Goal: Task Accomplishment & Management: Manage account settings

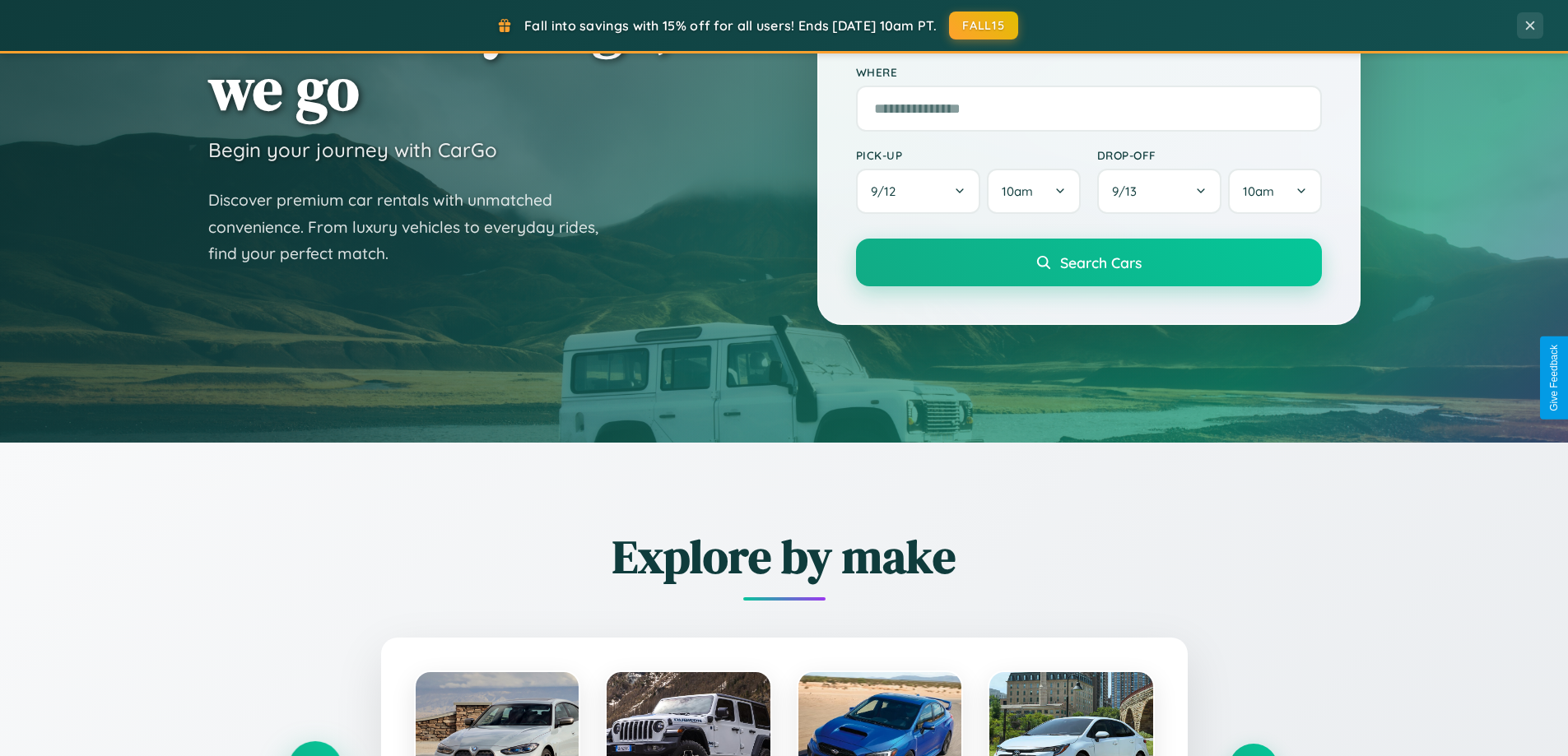
scroll to position [709, 0]
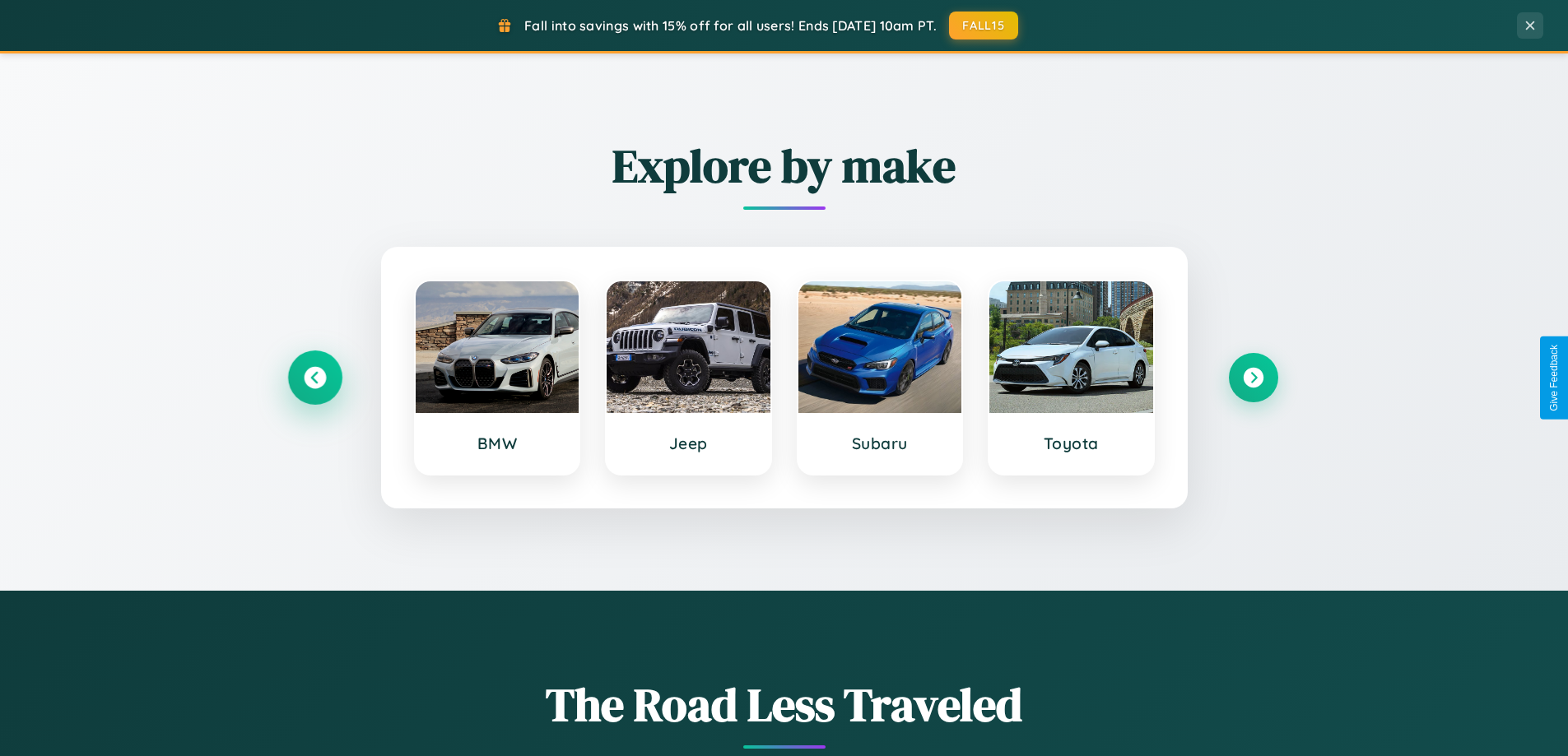
click at [314, 378] on icon at bounding box center [314, 377] width 22 height 22
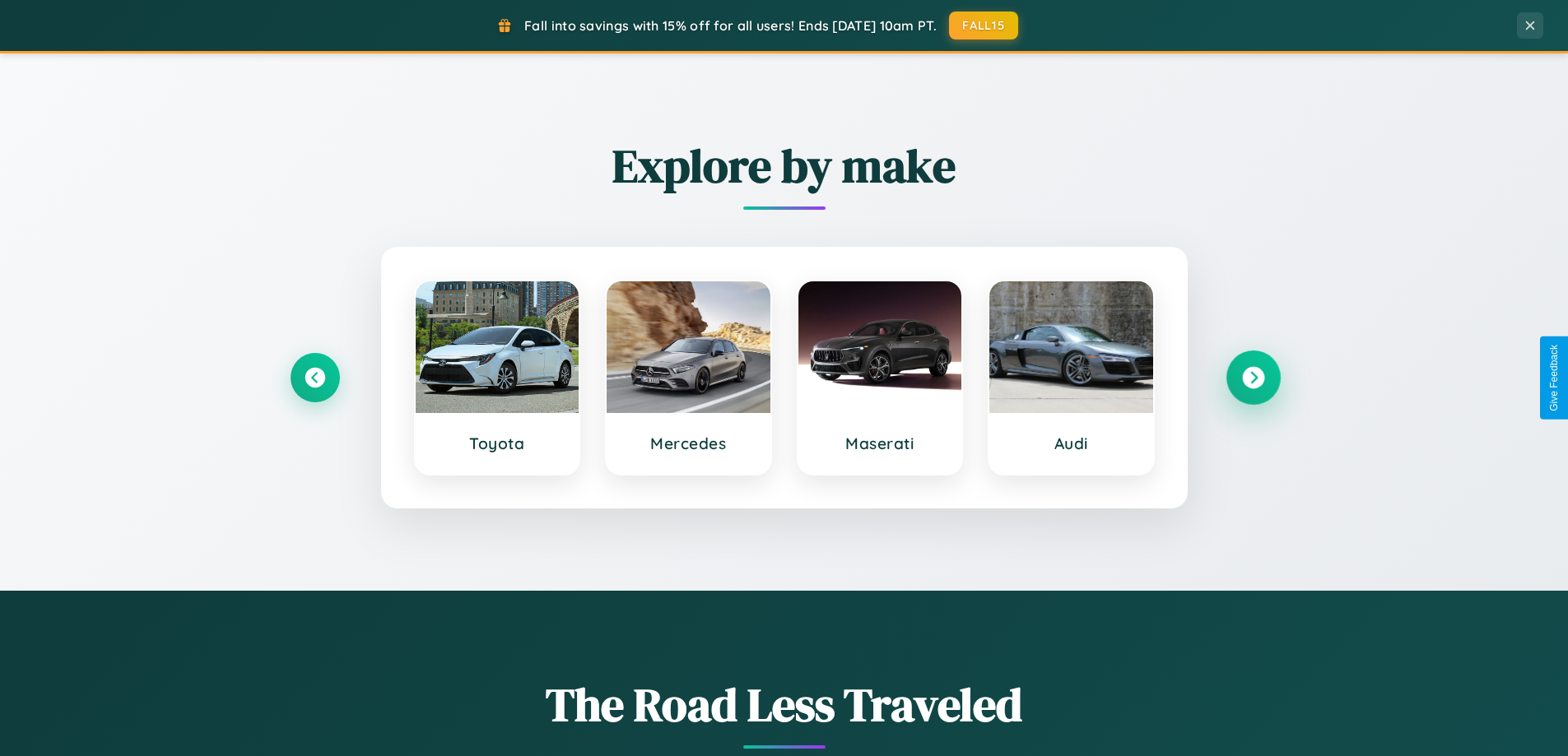
click at [1253, 378] on icon at bounding box center [1253, 377] width 22 height 22
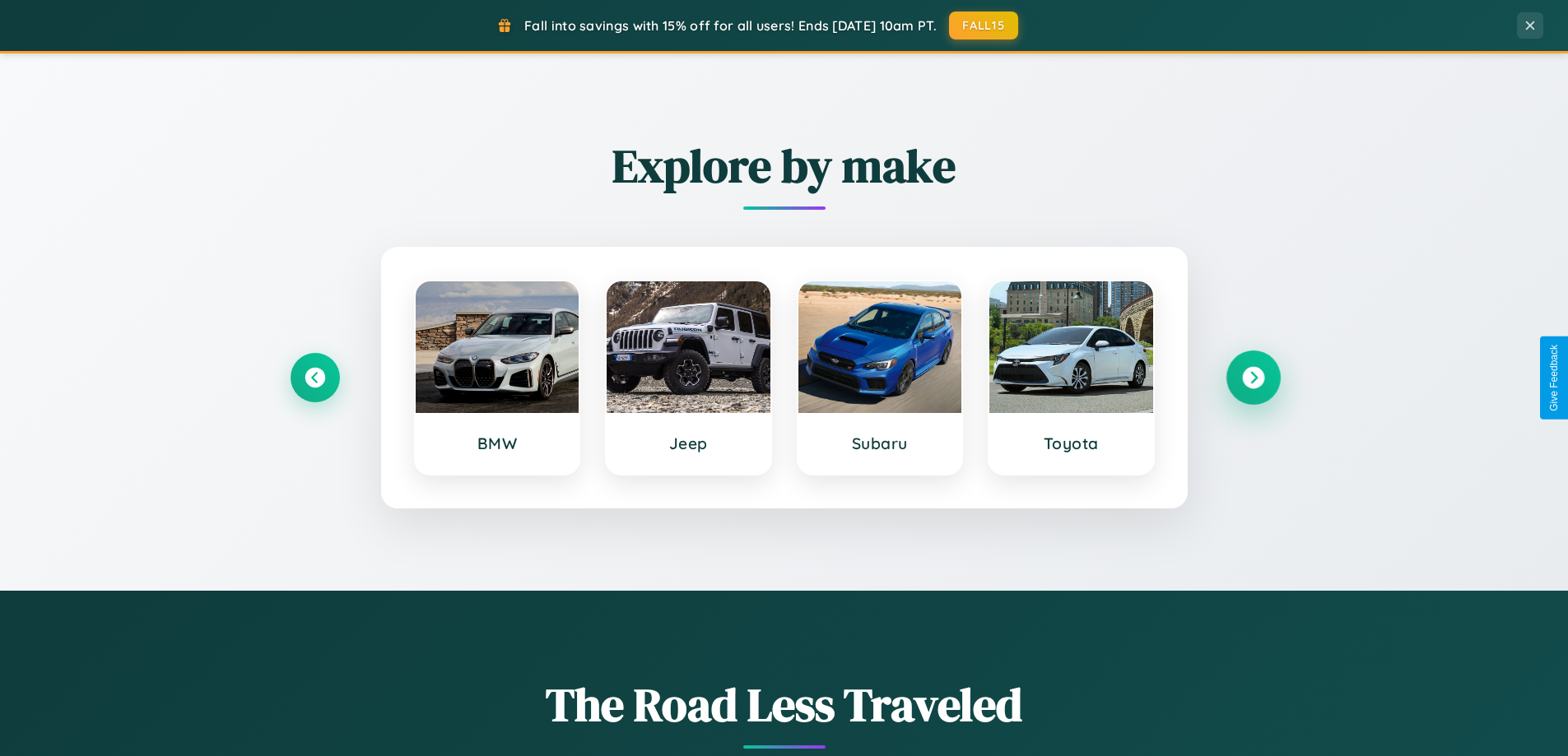
click at [1253, 378] on icon at bounding box center [1253, 377] width 22 height 22
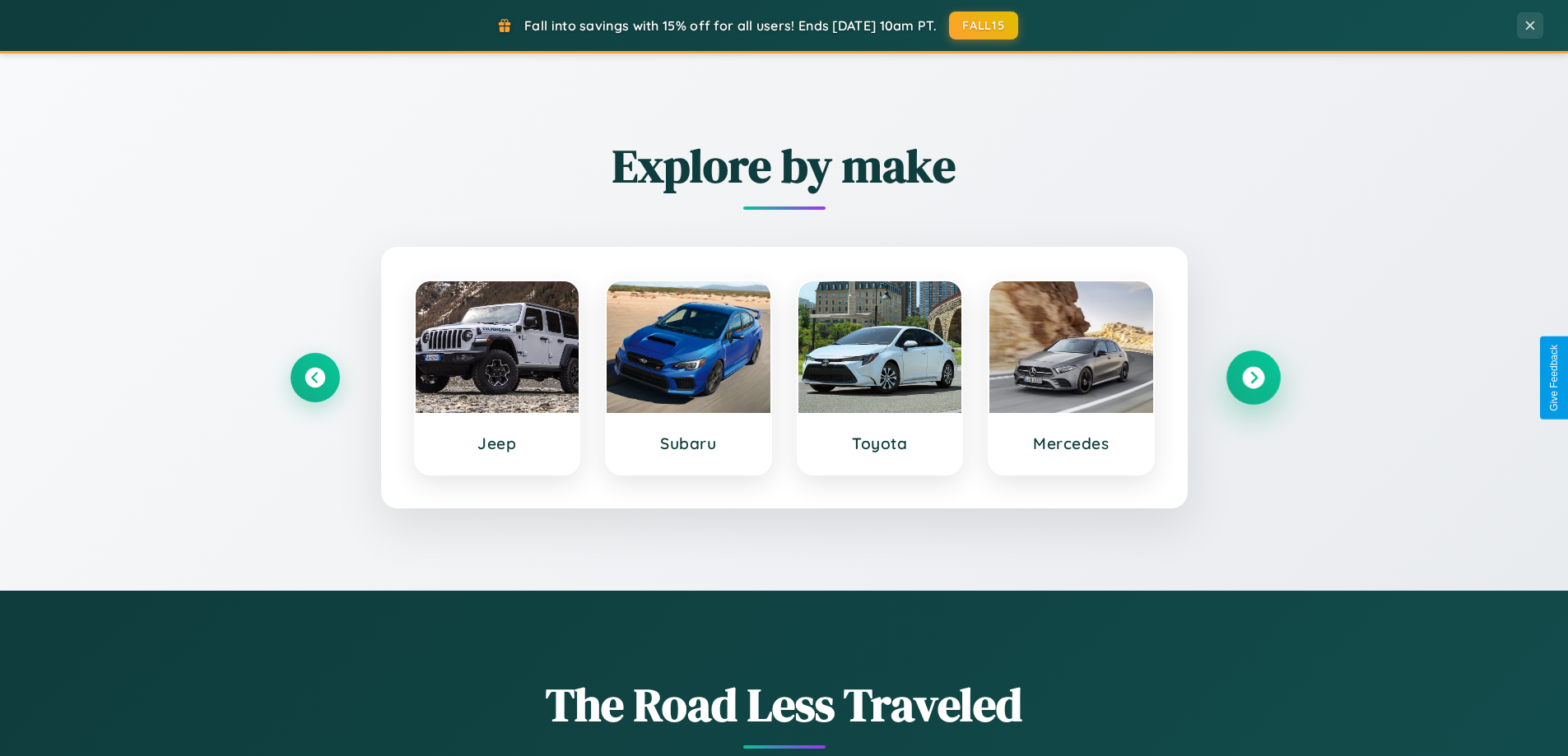
click at [1253, 378] on icon at bounding box center [1253, 377] width 22 height 22
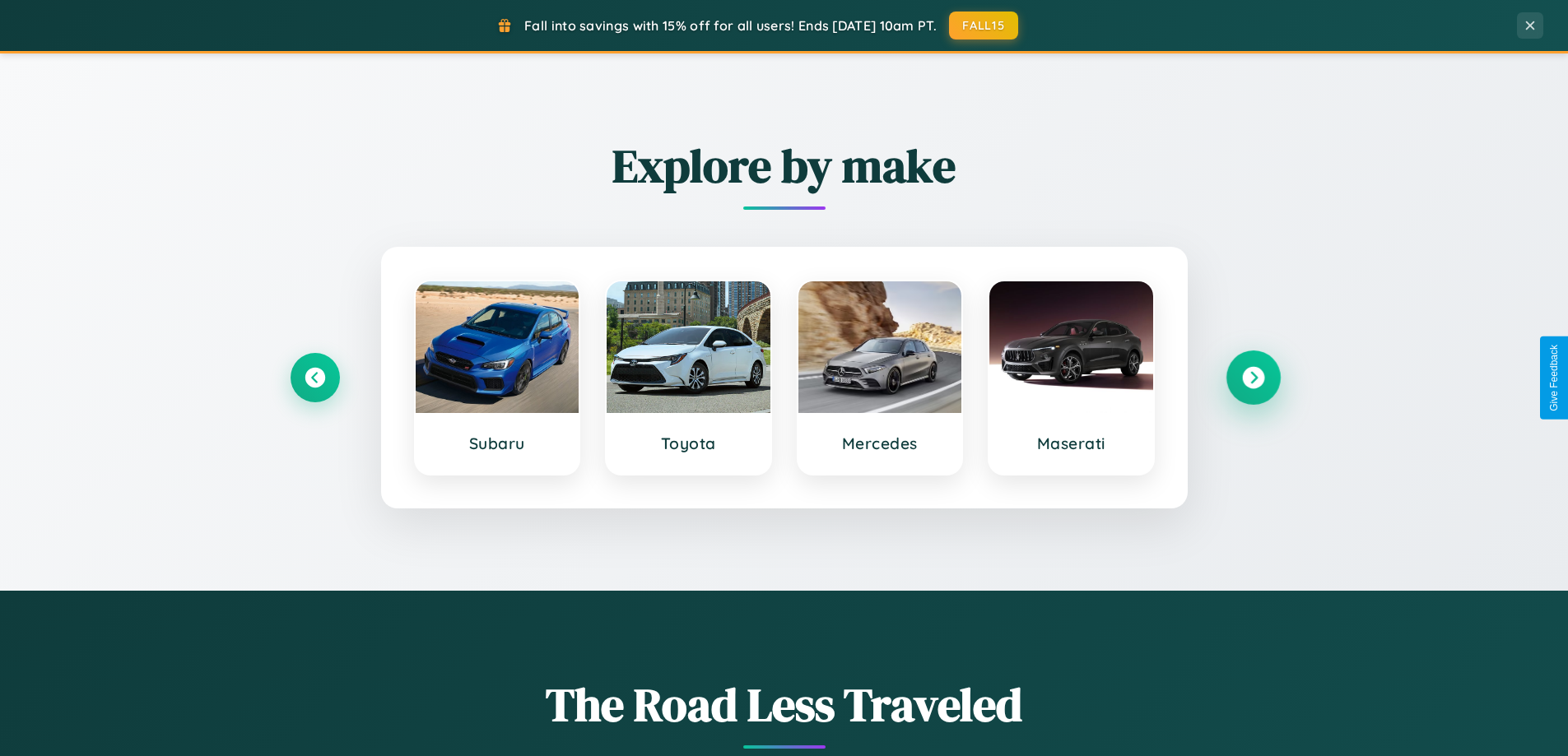
scroll to position [0, 0]
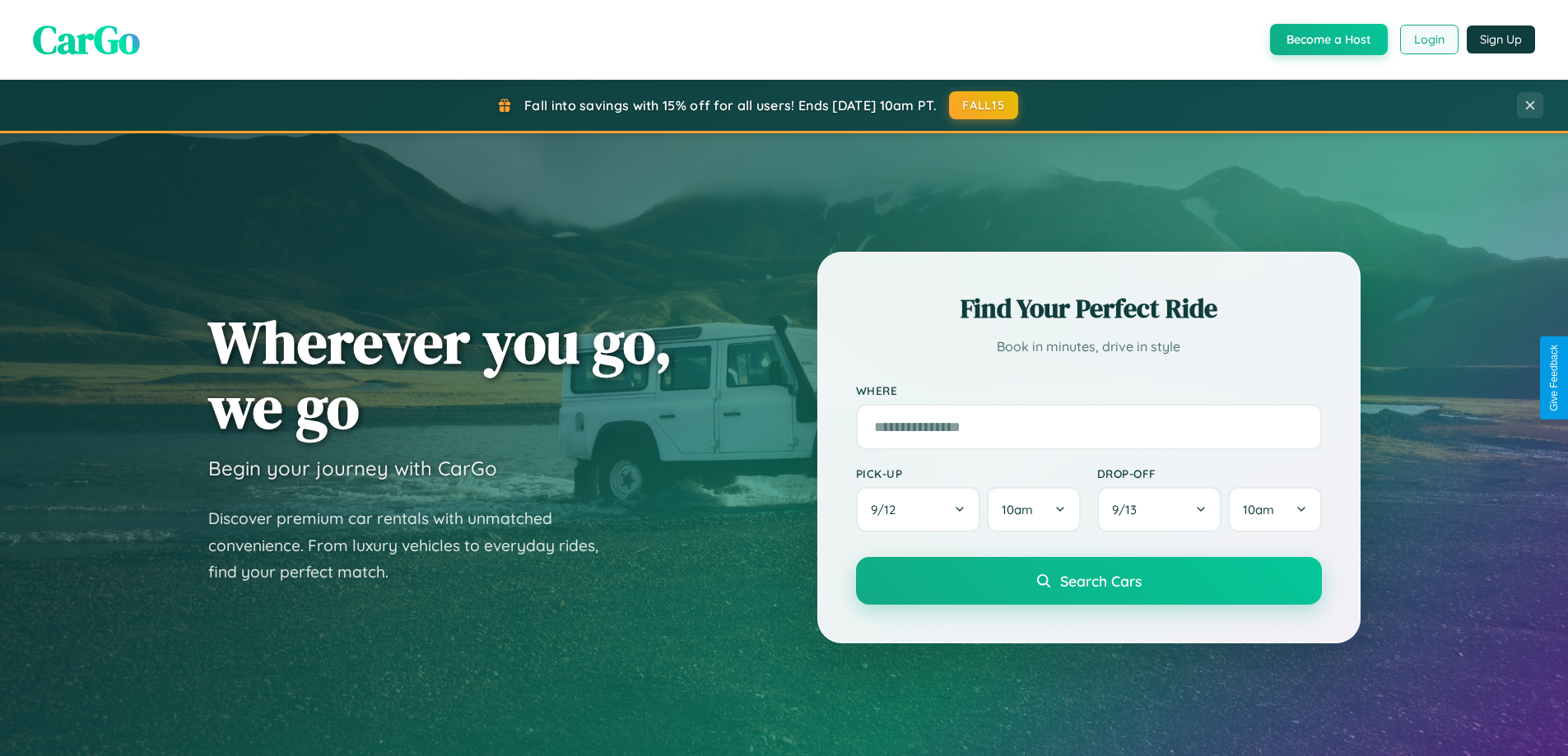
click at [1427, 40] on button "Login" at bounding box center [1429, 39] width 59 height 29
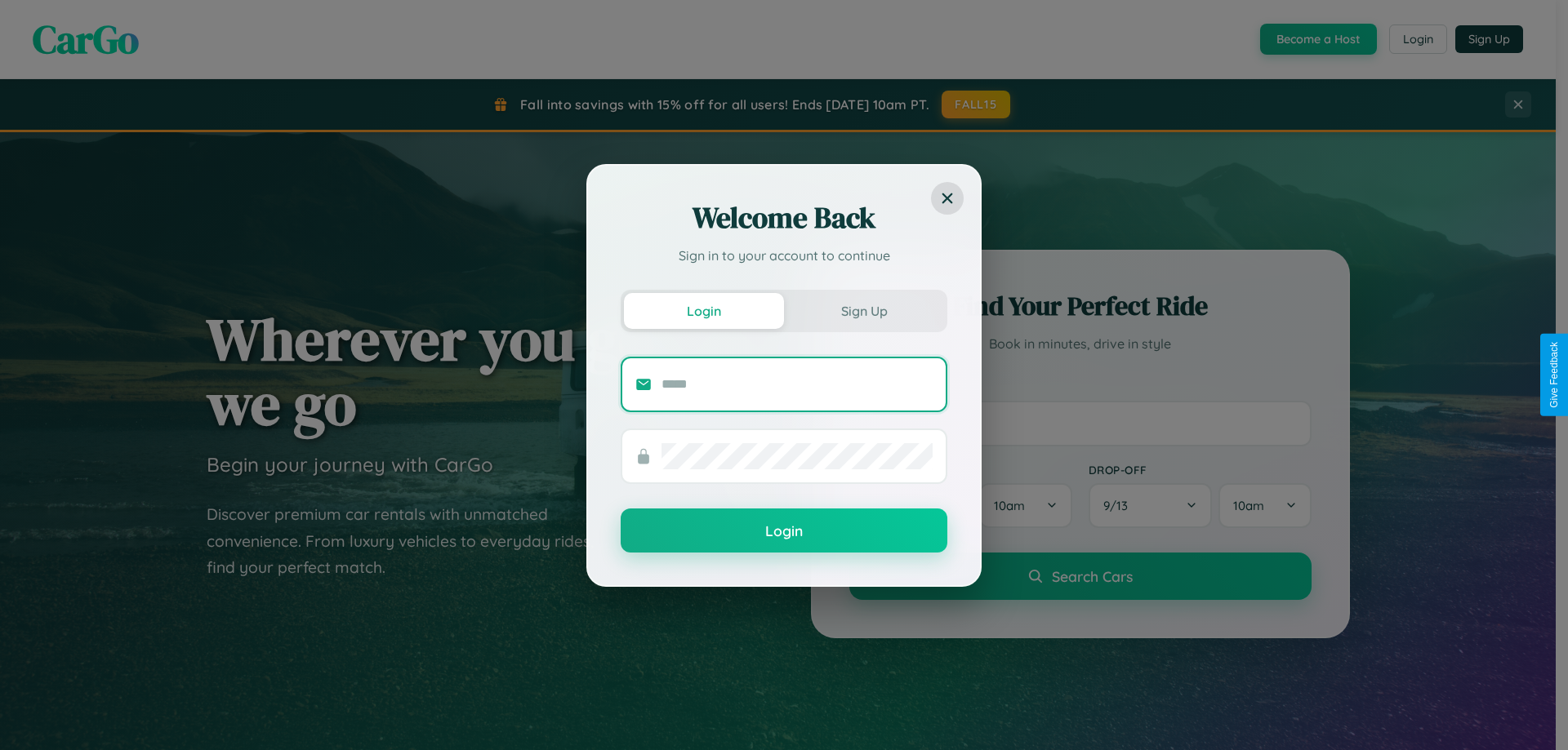
click at [797, 383] on input "text" at bounding box center [797, 384] width 271 height 26
type input "**********"
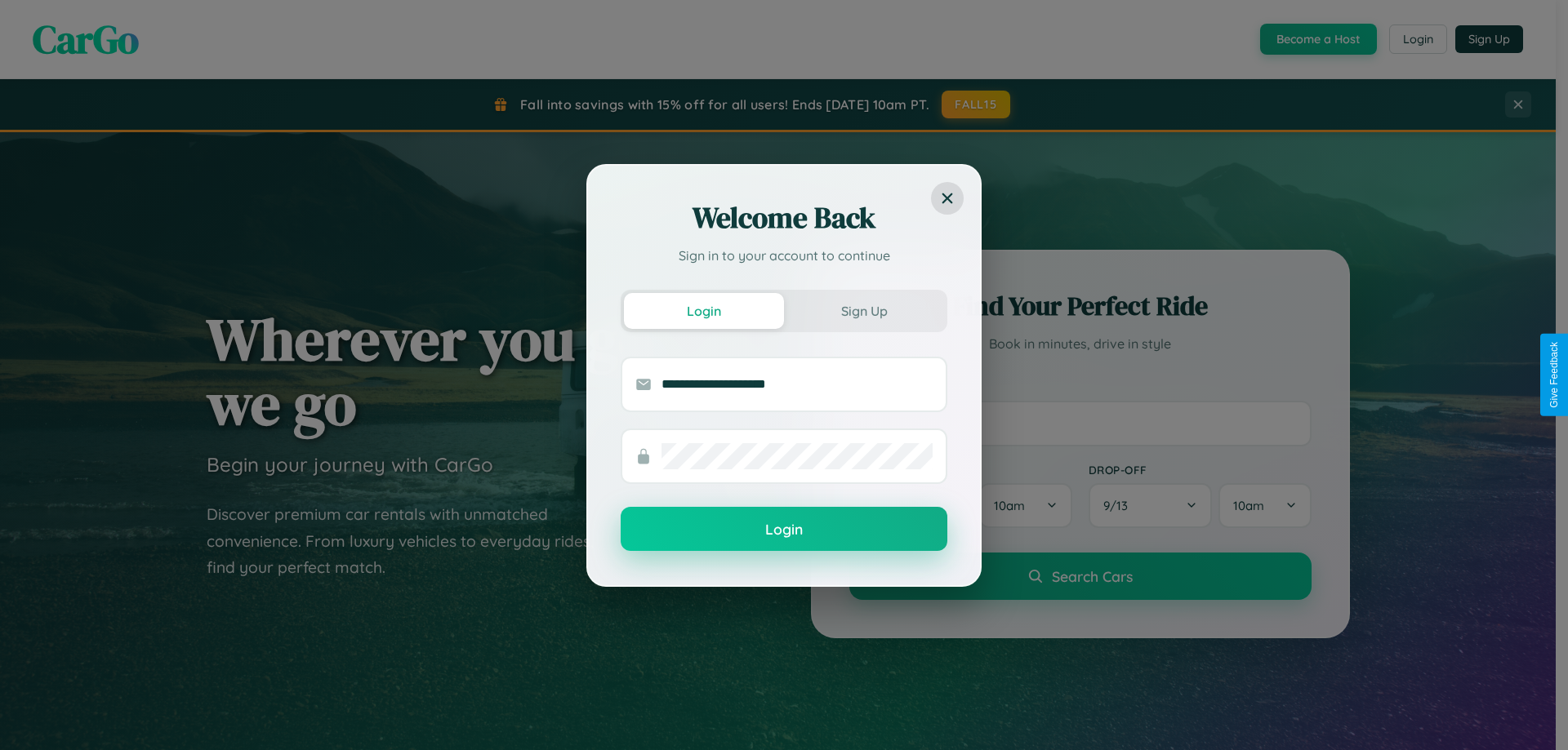
click at [784, 530] on button "Login" at bounding box center [784, 529] width 327 height 44
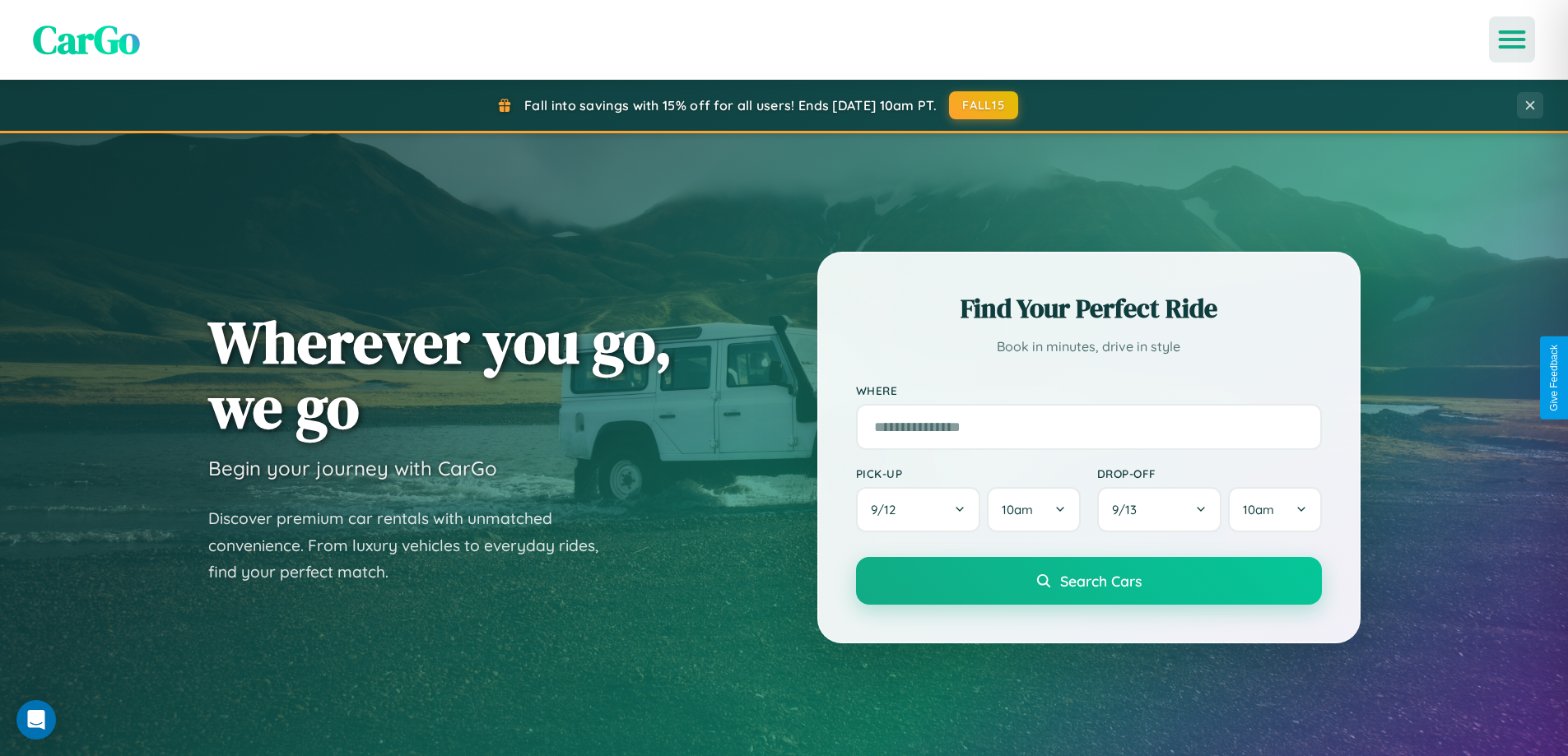
click at [1512, 40] on icon "Open menu" at bounding box center [1512, 40] width 24 height 15
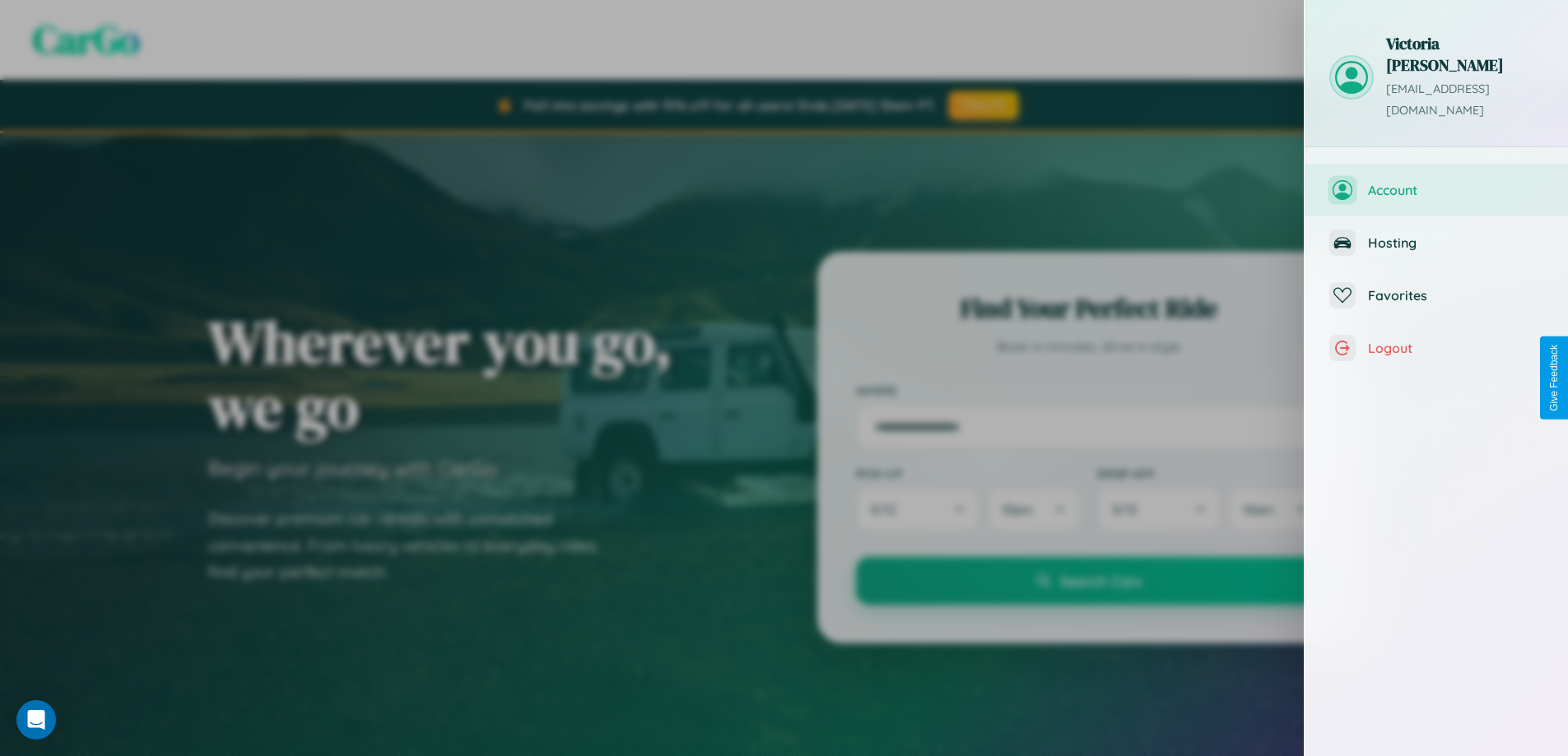
click at [1436, 182] on span "Account" at bounding box center [1455, 190] width 176 height 16
